Goal: Browse casually

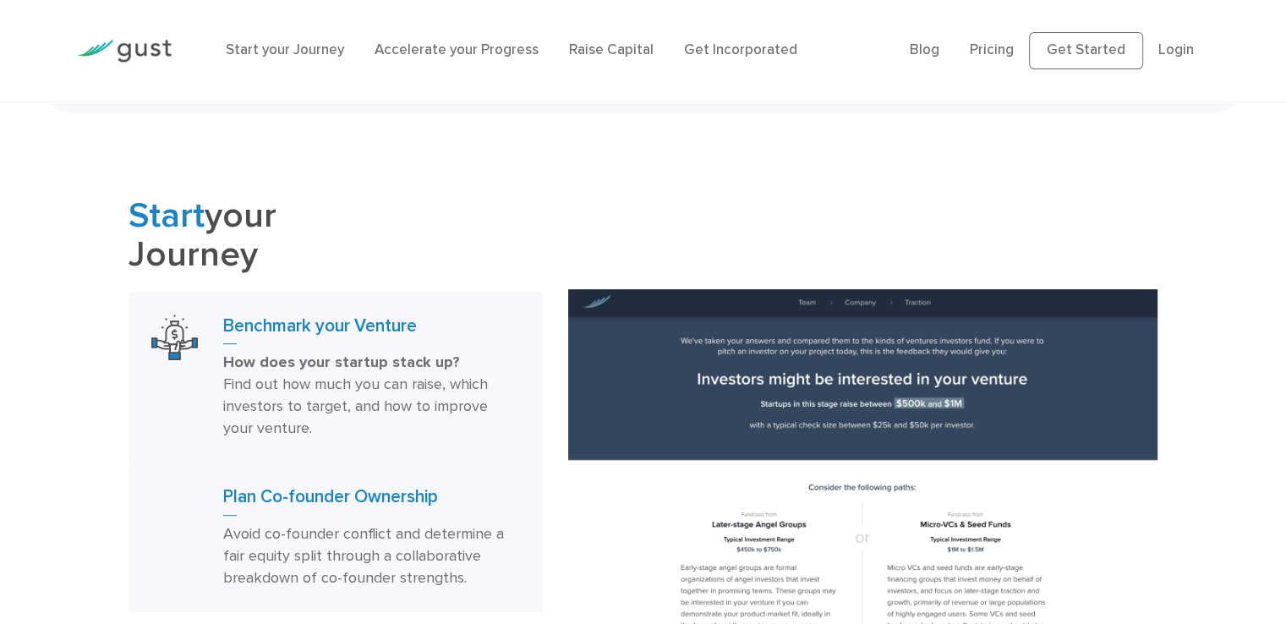
scroll to position [423, 0]
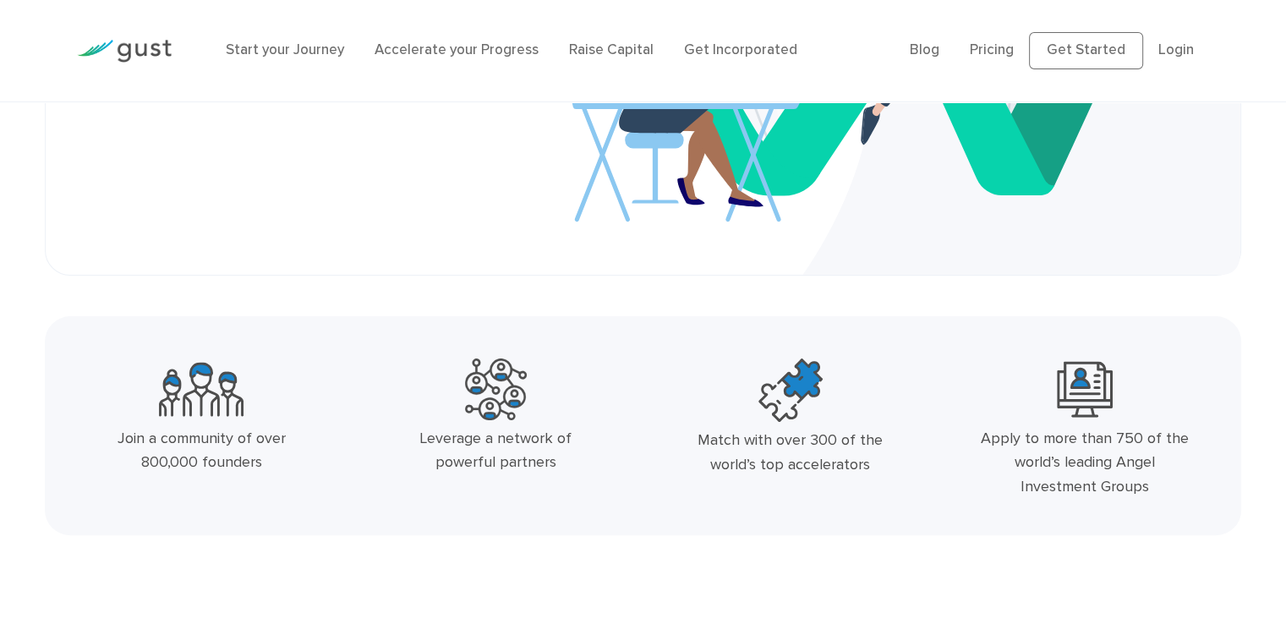
drag, startPoint x: 208, startPoint y: 435, endPoint x: 350, endPoint y: 473, distance: 146.8
click at [350, 473] on div "Join a community of over 800,000 founders Leverage a network of powerful partne…" at bounding box center [643, 432] width 1178 height 161
click at [446, 480] on div "Leverage a network of powerful partners" at bounding box center [495, 432] width 294 height 161
drag, startPoint x: 710, startPoint y: 432, endPoint x: 847, endPoint y: 479, distance: 144.6
click at [847, 479] on div "Match with over 300 of the world’s top accelerators" at bounding box center [790, 432] width 294 height 161
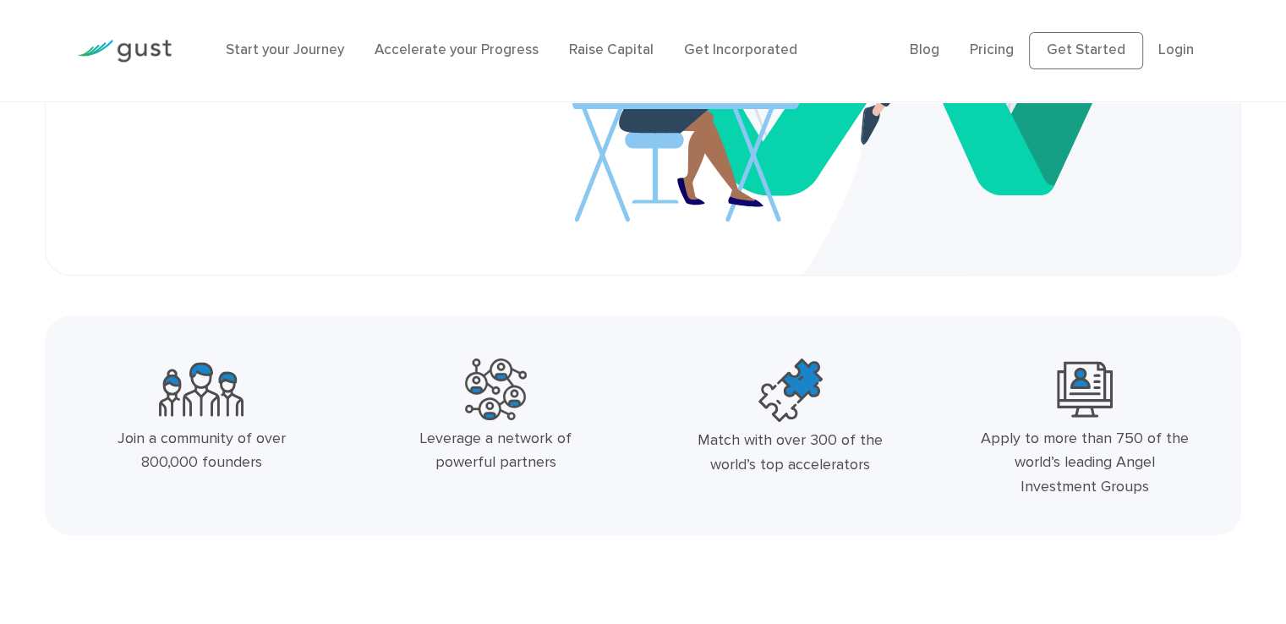
click at [627, 501] on div "Leverage a network of powerful partners" at bounding box center [495, 432] width 294 height 161
drag, startPoint x: 984, startPoint y: 441, endPoint x: 1138, endPoint y: 507, distance: 167.4
click at [1138, 507] on div "Apply to more than 750 of the world’s leading Angel Investment Groups" at bounding box center [1085, 432] width 294 height 161
click at [658, 507] on div "Match with over 300 of the world’s top accelerators" at bounding box center [790, 432] width 294 height 161
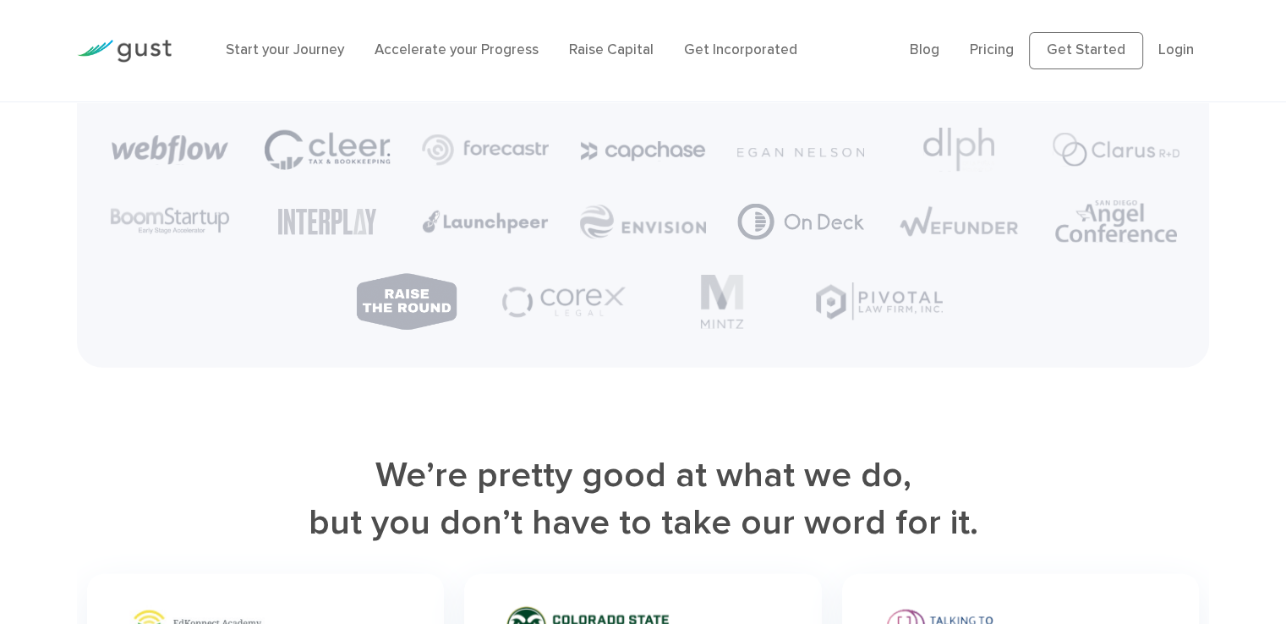
scroll to position [4650, 0]
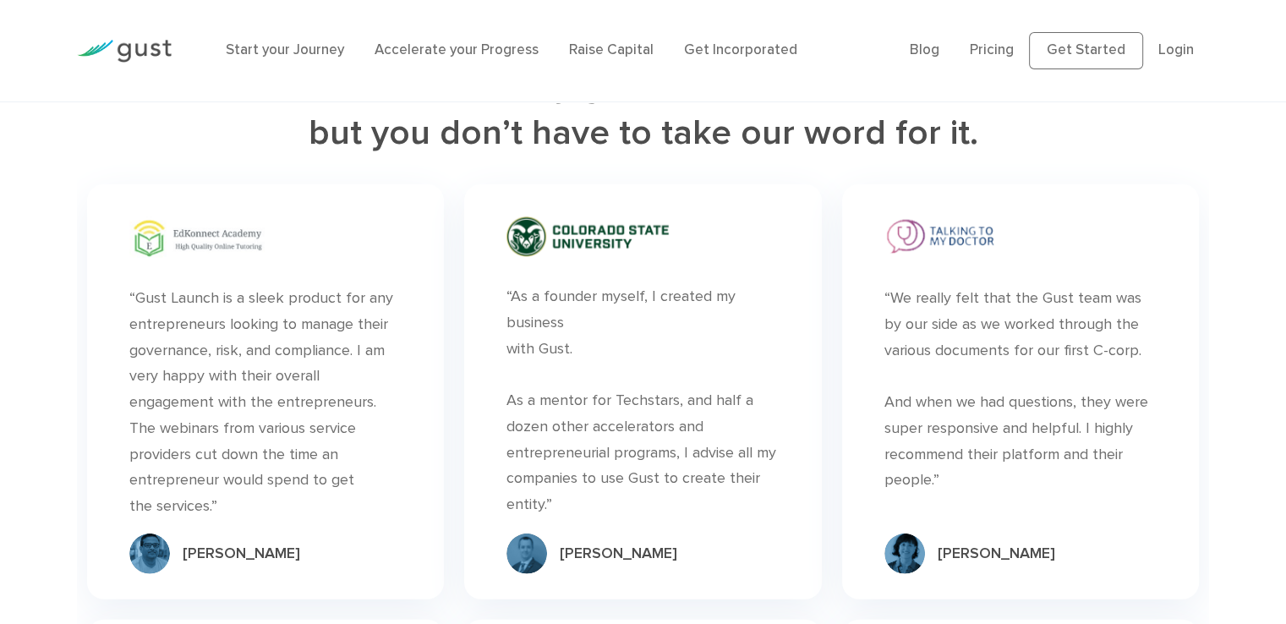
drag, startPoint x: 563, startPoint y: 395, endPoint x: 598, endPoint y: 511, distance: 120.9
click at [598, 511] on div "“As a founder myself, I created my business with [PERSON_NAME]. As a mentor for…" at bounding box center [642, 401] width 272 height 234
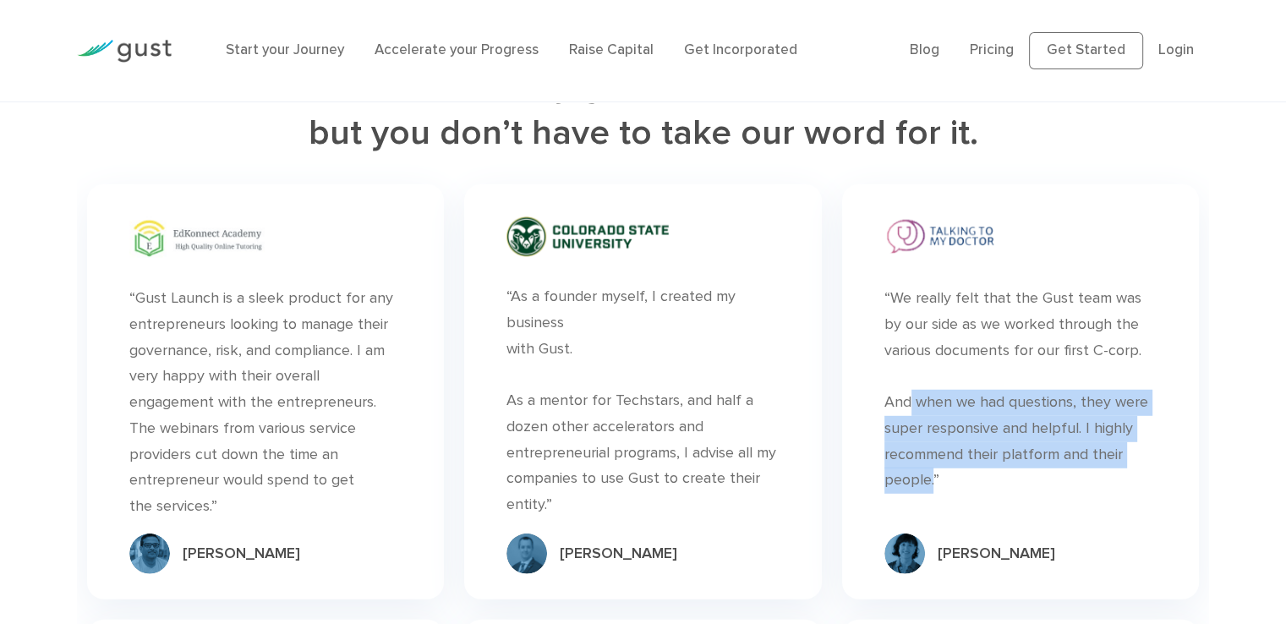
drag, startPoint x: 899, startPoint y: 393, endPoint x: 930, endPoint y: 481, distance: 93.3
click at [930, 481] on div "“We really felt that the Gust team was by our side as we worked through the var…" at bounding box center [1020, 390] width 272 height 208
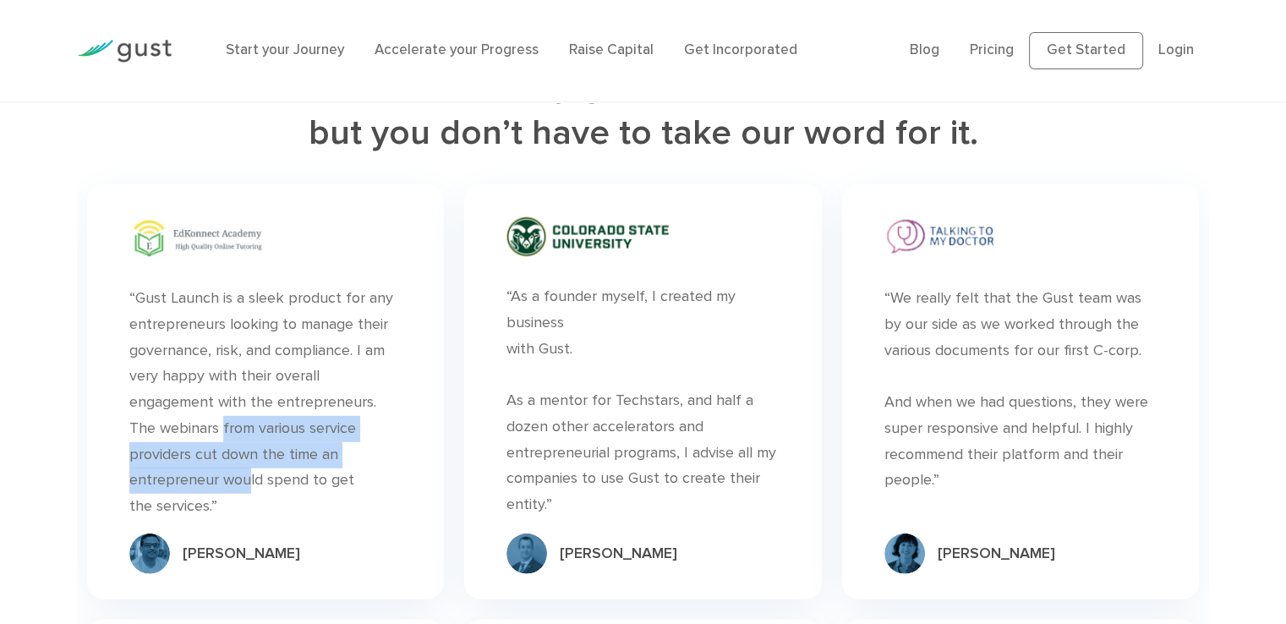
drag, startPoint x: 347, startPoint y: 376, endPoint x: 345, endPoint y: 428, distance: 51.6
click at [345, 428] on div "“Gust Launch is a sleek product for any entrepreneurs looking to manage their g…" at bounding box center [265, 403] width 272 height 234
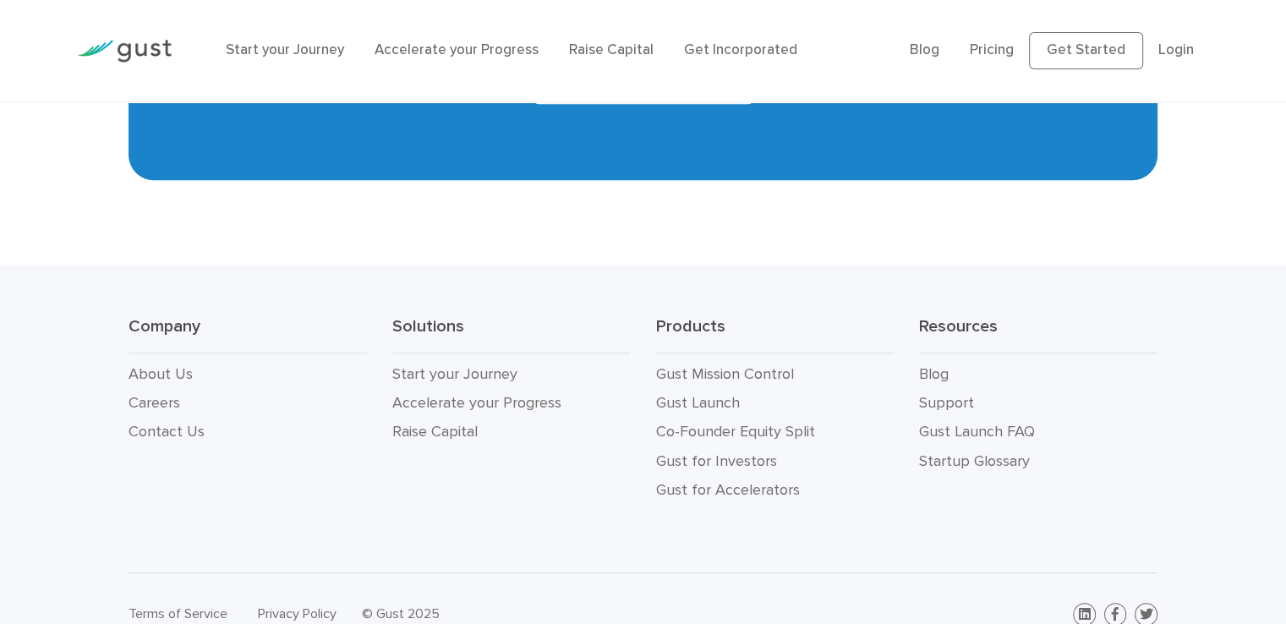
scroll to position [7748, 0]
